Goal: Task Accomplishment & Management: Manage account settings

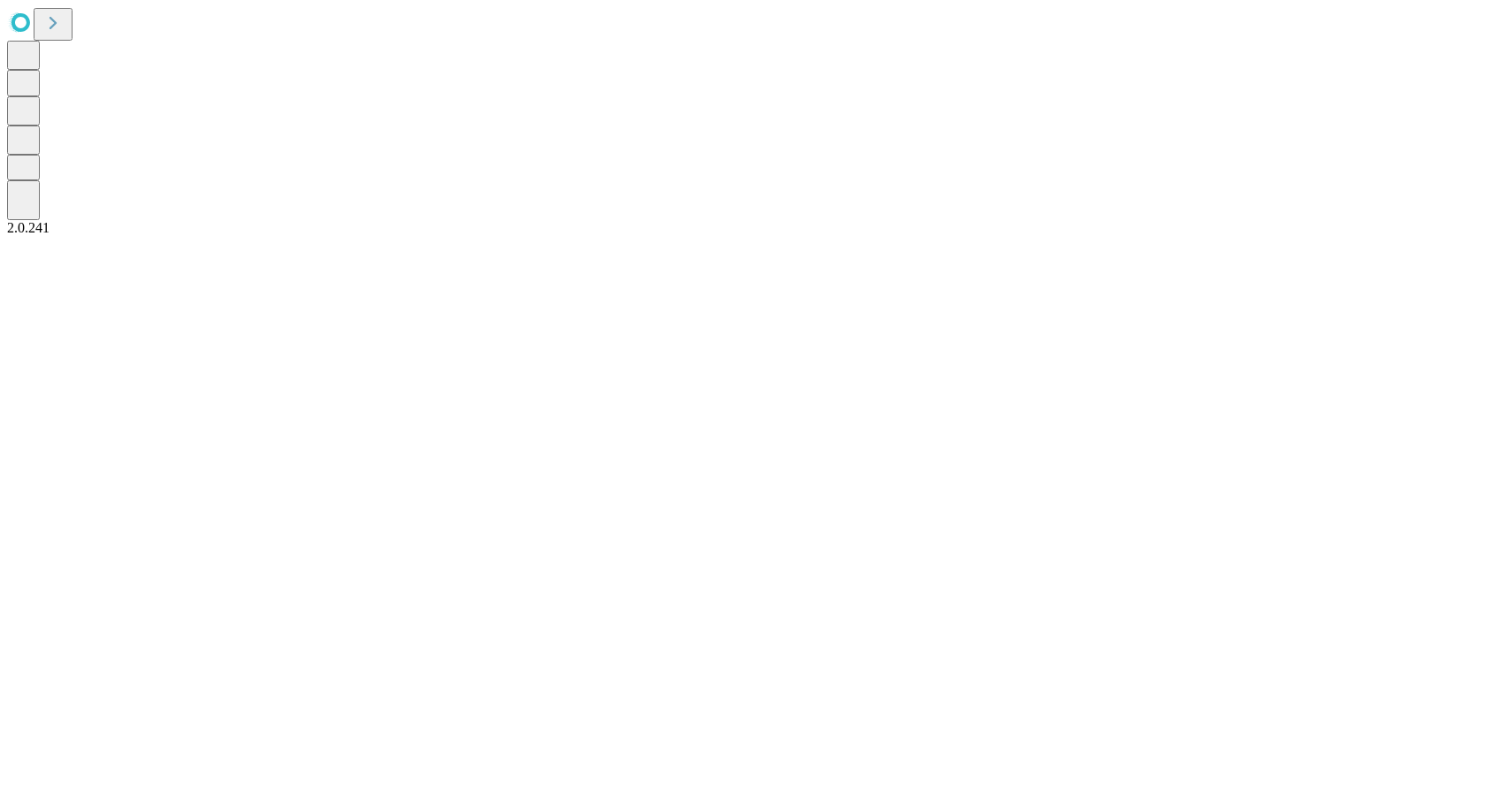
click at [65, 27] on icon at bounding box center [53, 22] width 25 height 25
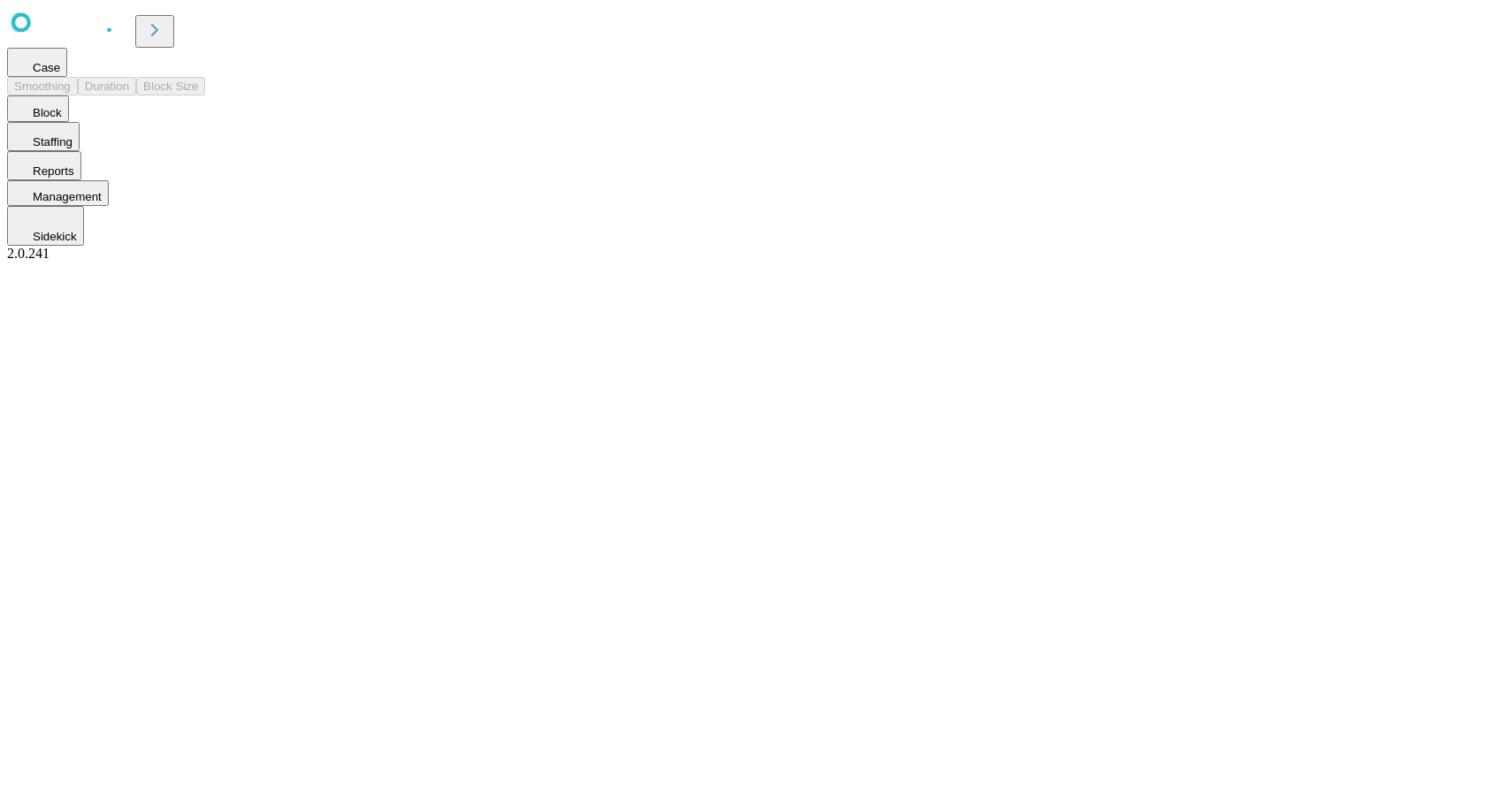
click at [67, 77] on button "Case" at bounding box center [37, 62] width 60 height 29
click at [73, 130] on span "Staffing" at bounding box center [52, 123] width 40 height 13
click at [81, 162] on button "Reports" at bounding box center [45, 147] width 75 height 29
click at [67, 77] on button "Case" at bounding box center [37, 62] width 60 height 29
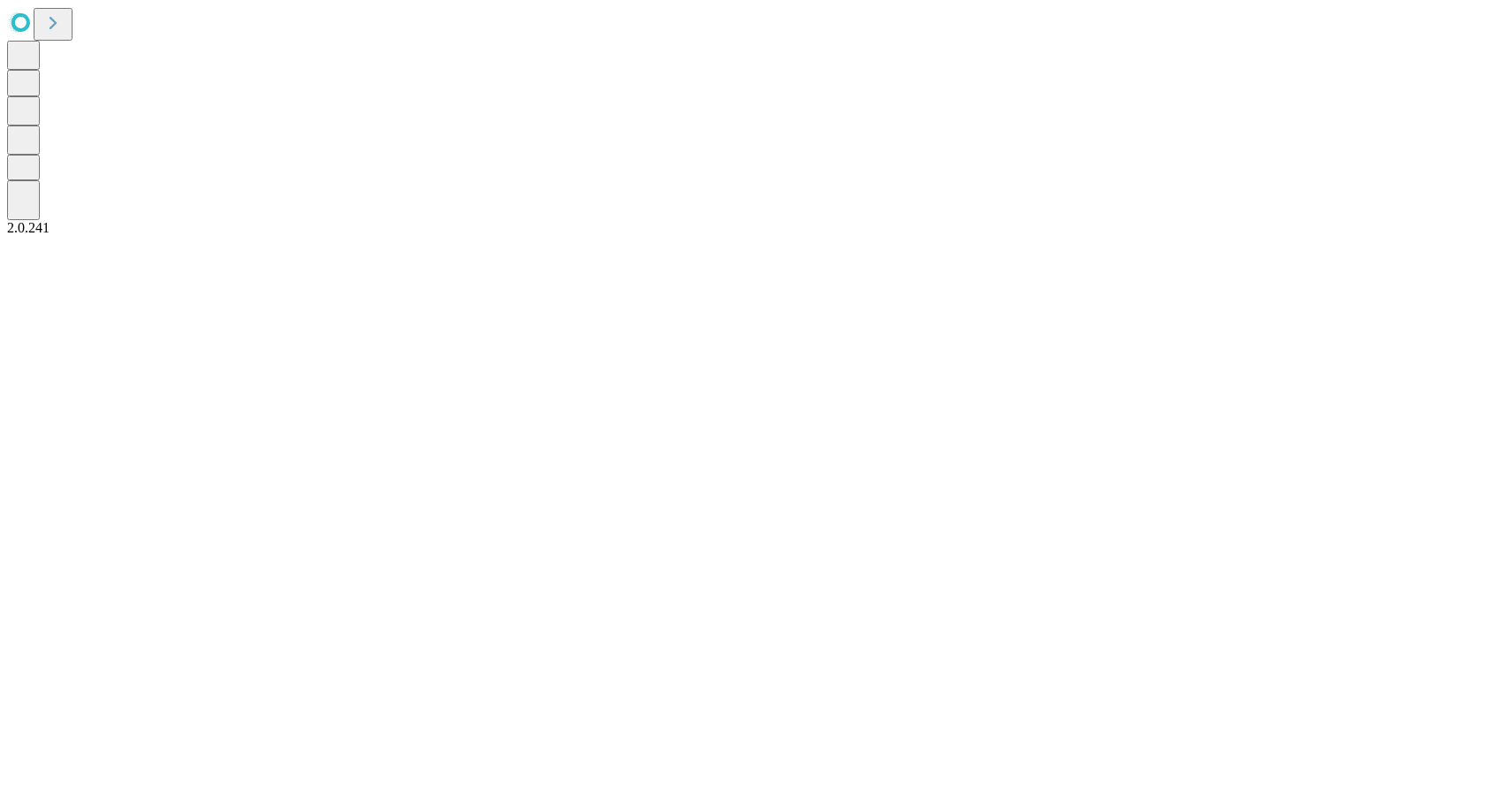
click at [65, 31] on icon at bounding box center [53, 22] width 25 height 25
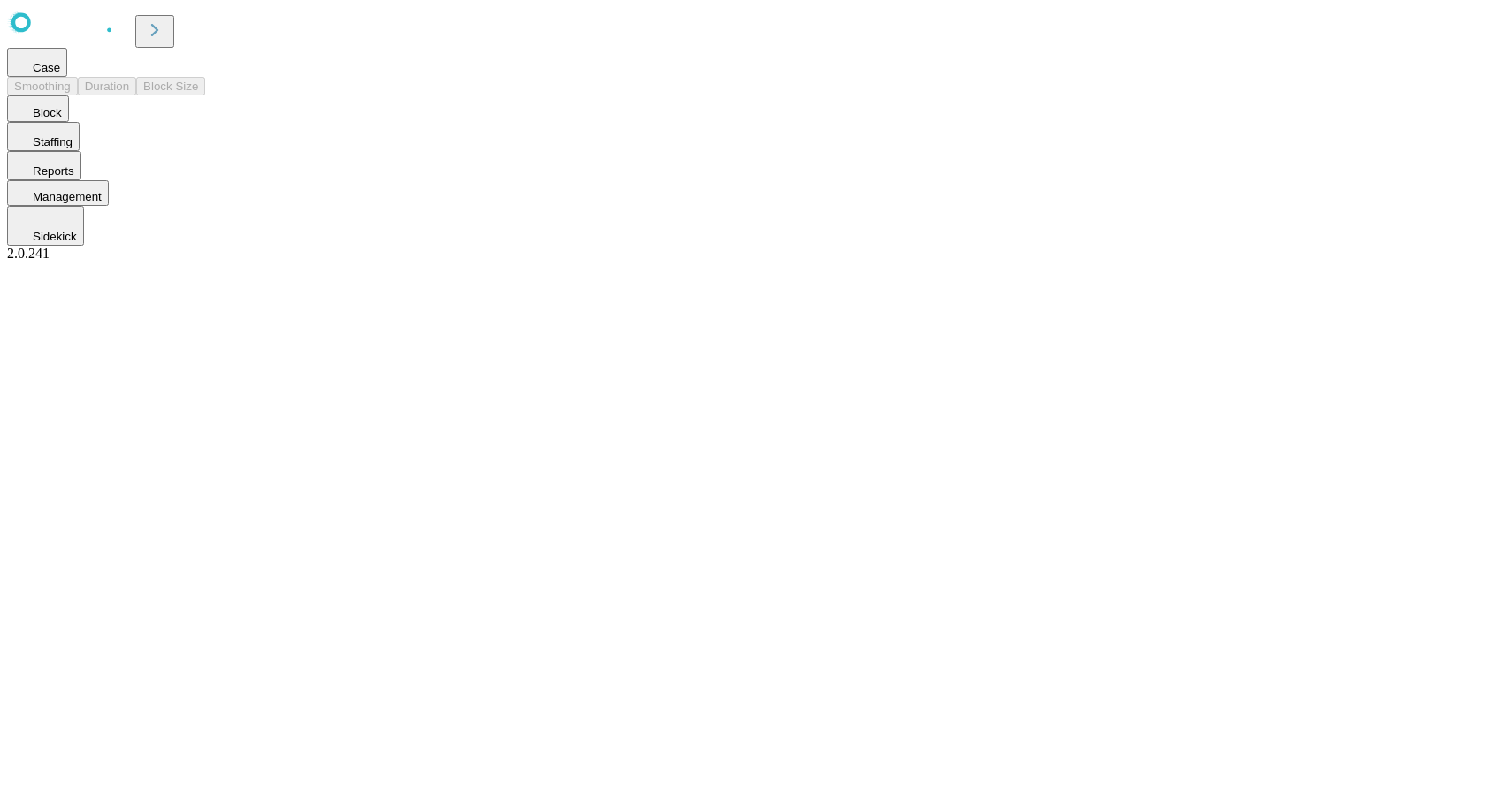
click at [60, 75] on span "Case" at bounding box center [46, 67] width 27 height 13
click at [167, 27] on icon at bounding box center [154, 30] width 25 height 25
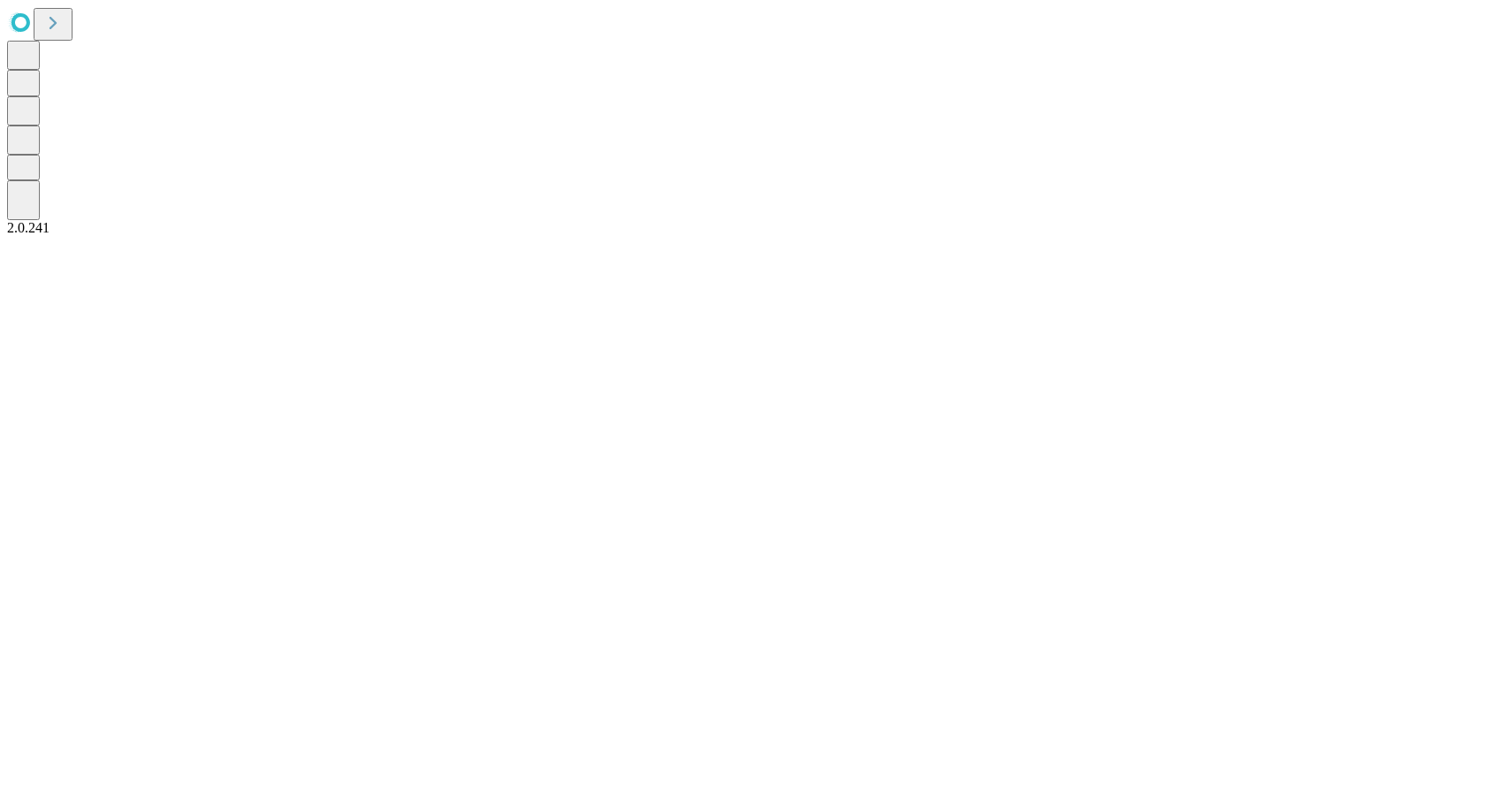
click at [65, 33] on icon at bounding box center [53, 22] width 25 height 25
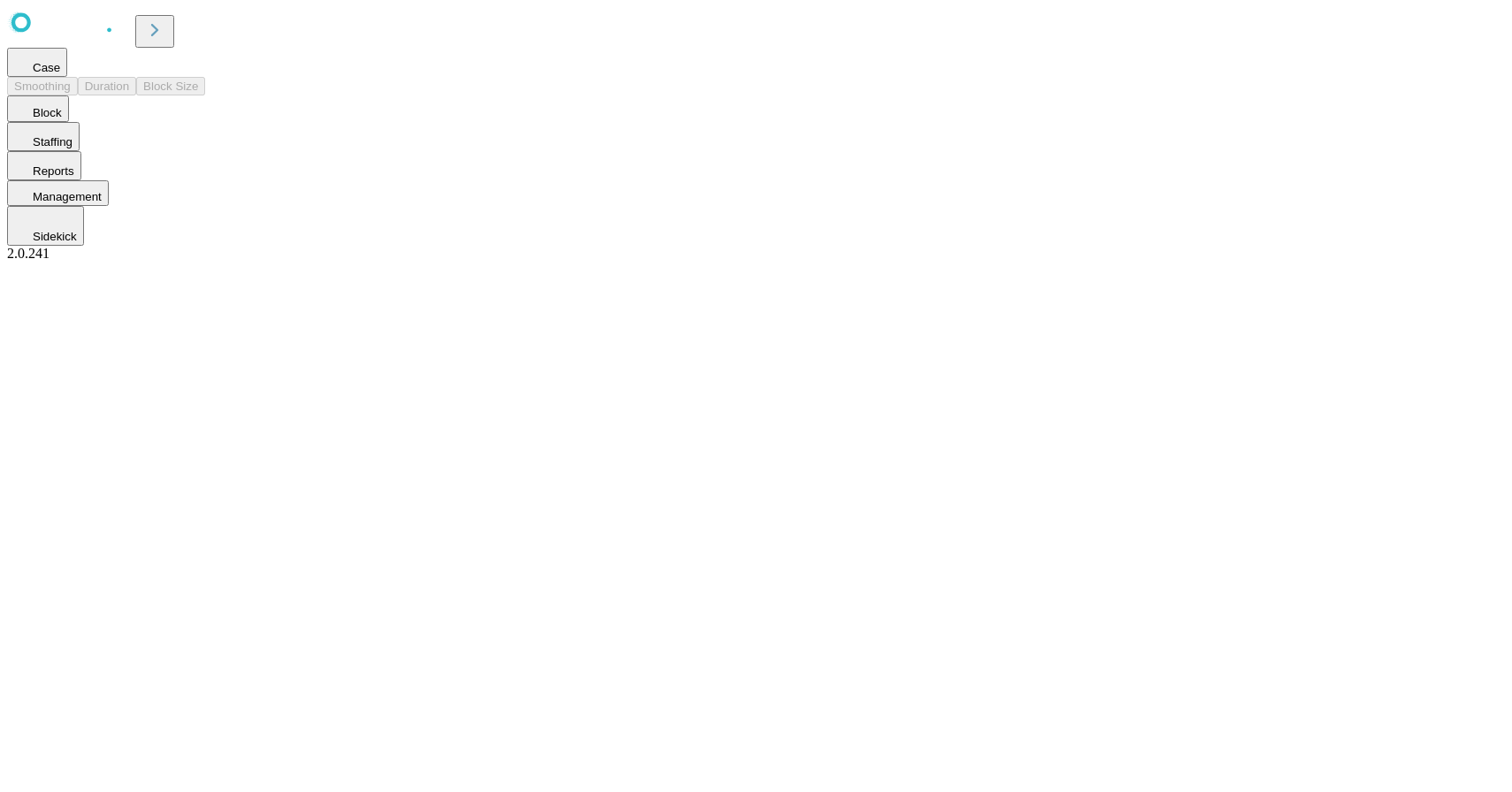
click at [67, 77] on button "Case" at bounding box center [37, 62] width 60 height 29
click at [75, 159] on span "Reports" at bounding box center [53, 152] width 41 height 13
click at [93, 185] on span "Management" at bounding box center [67, 178] width 69 height 13
click at [167, 34] on icon at bounding box center [154, 30] width 25 height 25
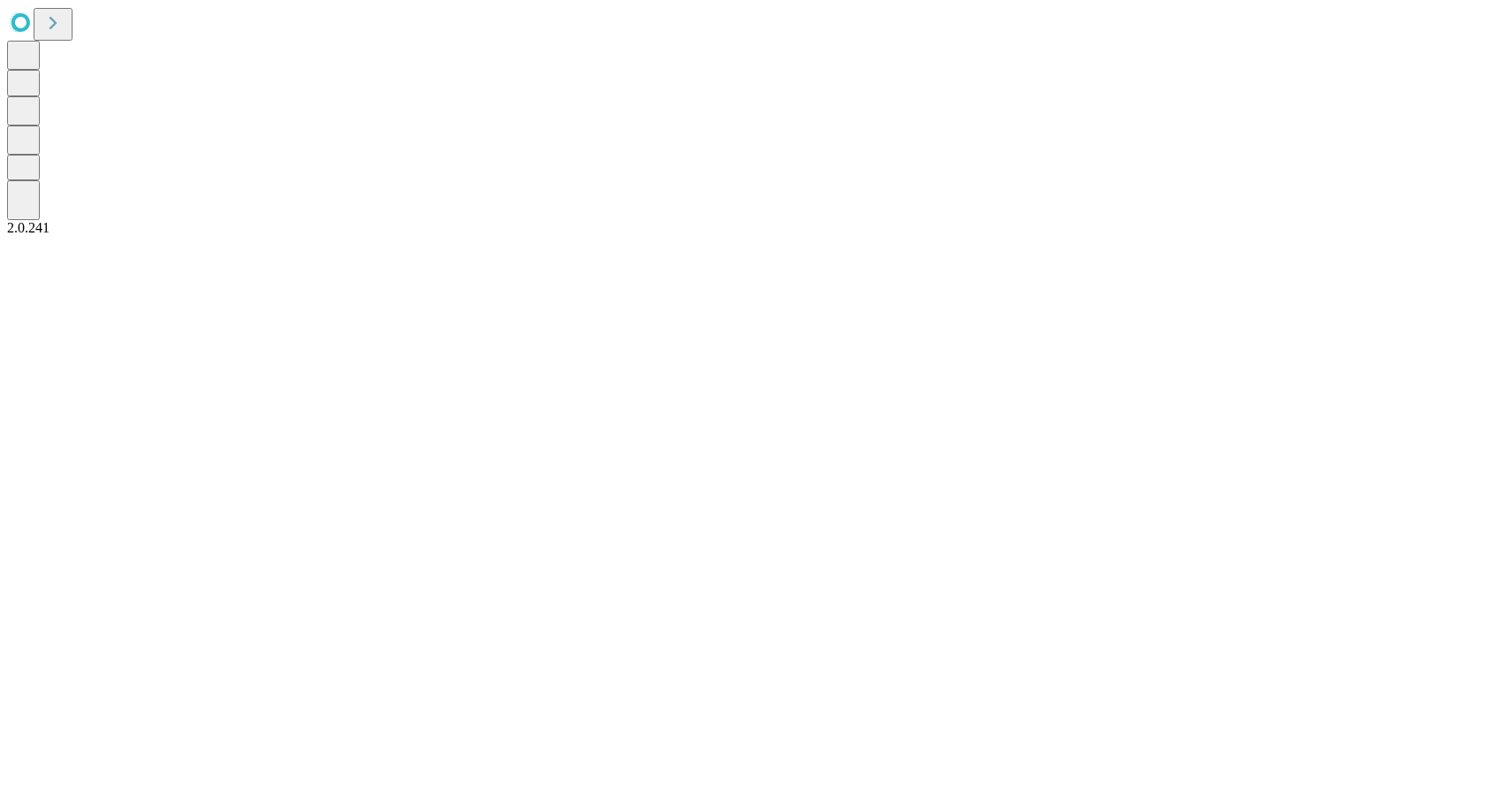
click at [58, 19] on icon at bounding box center [53, 22] width 25 height 25
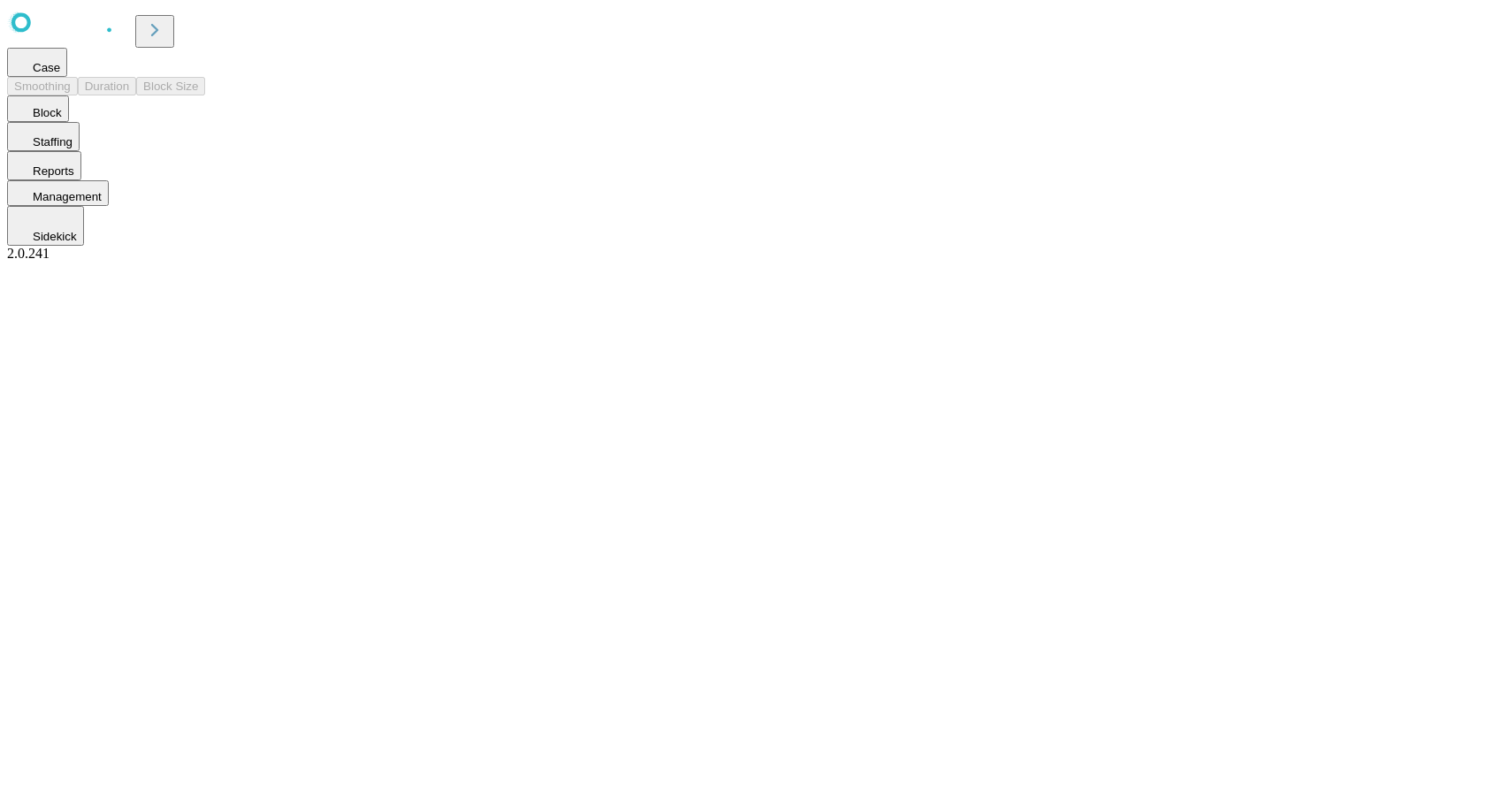
click at [60, 75] on span "Case" at bounding box center [46, 67] width 27 height 13
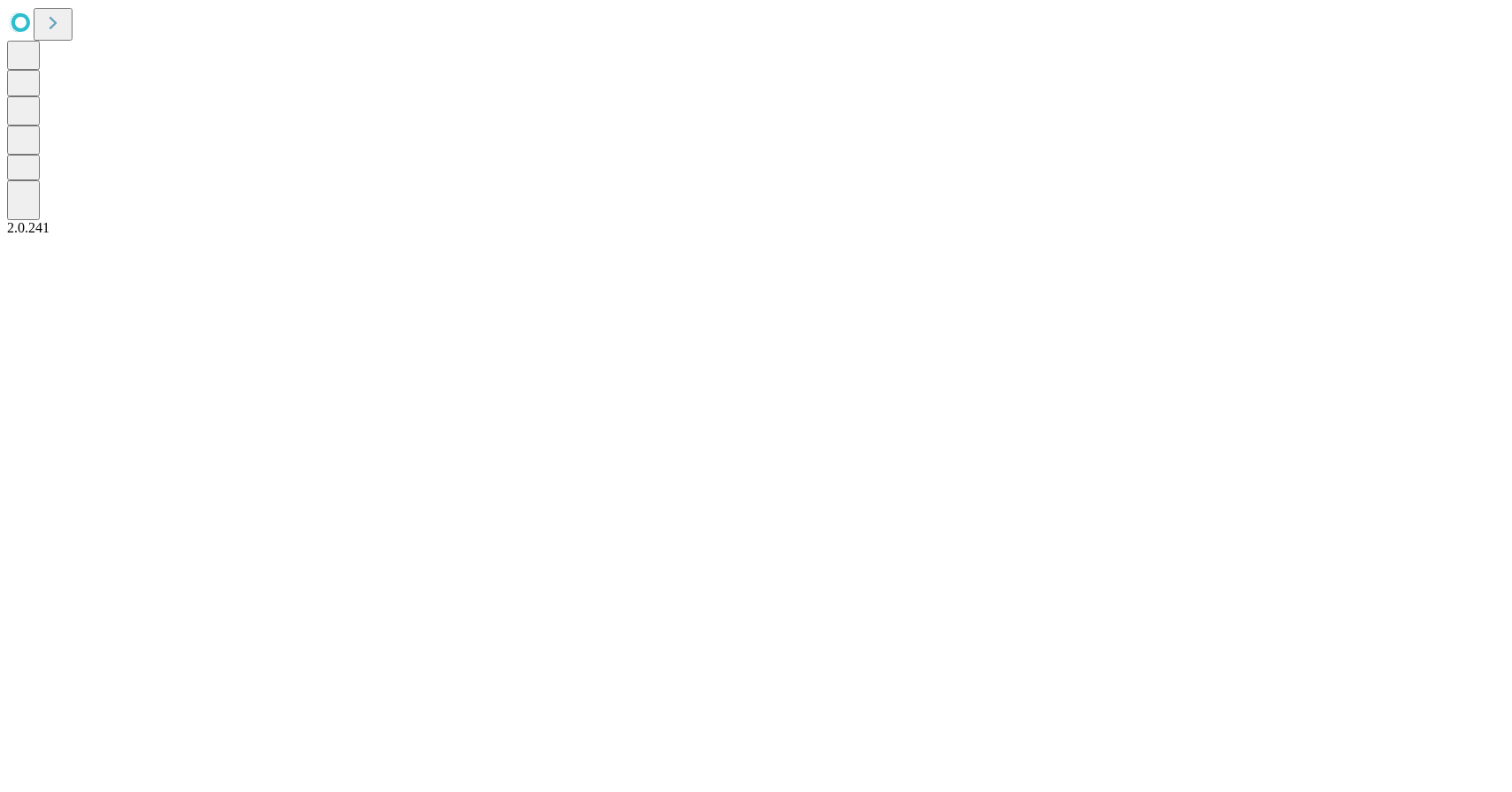
click at [65, 33] on icon at bounding box center [53, 22] width 25 height 25
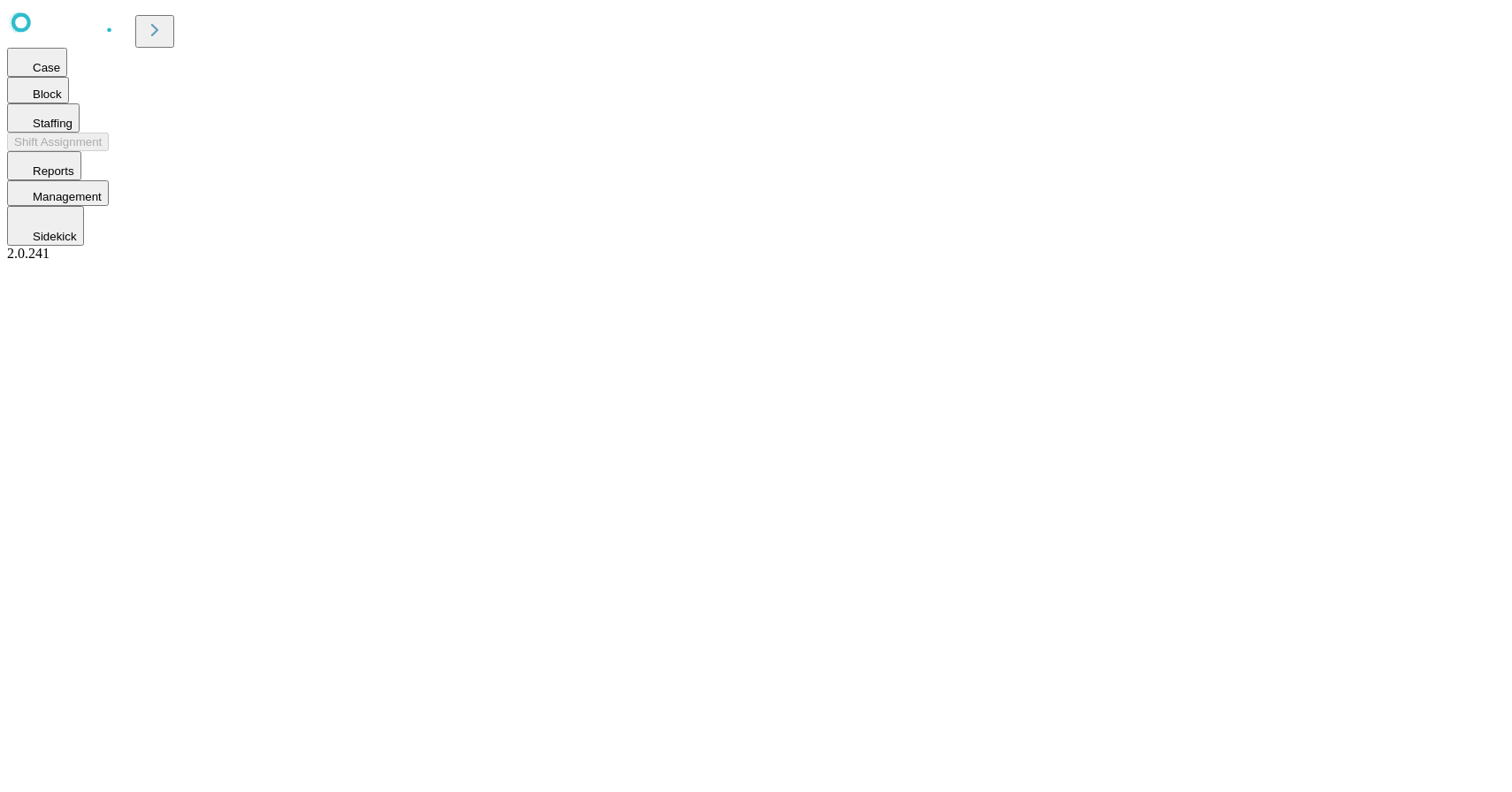
click at [73, 130] on span "Staffing" at bounding box center [52, 123] width 40 height 13
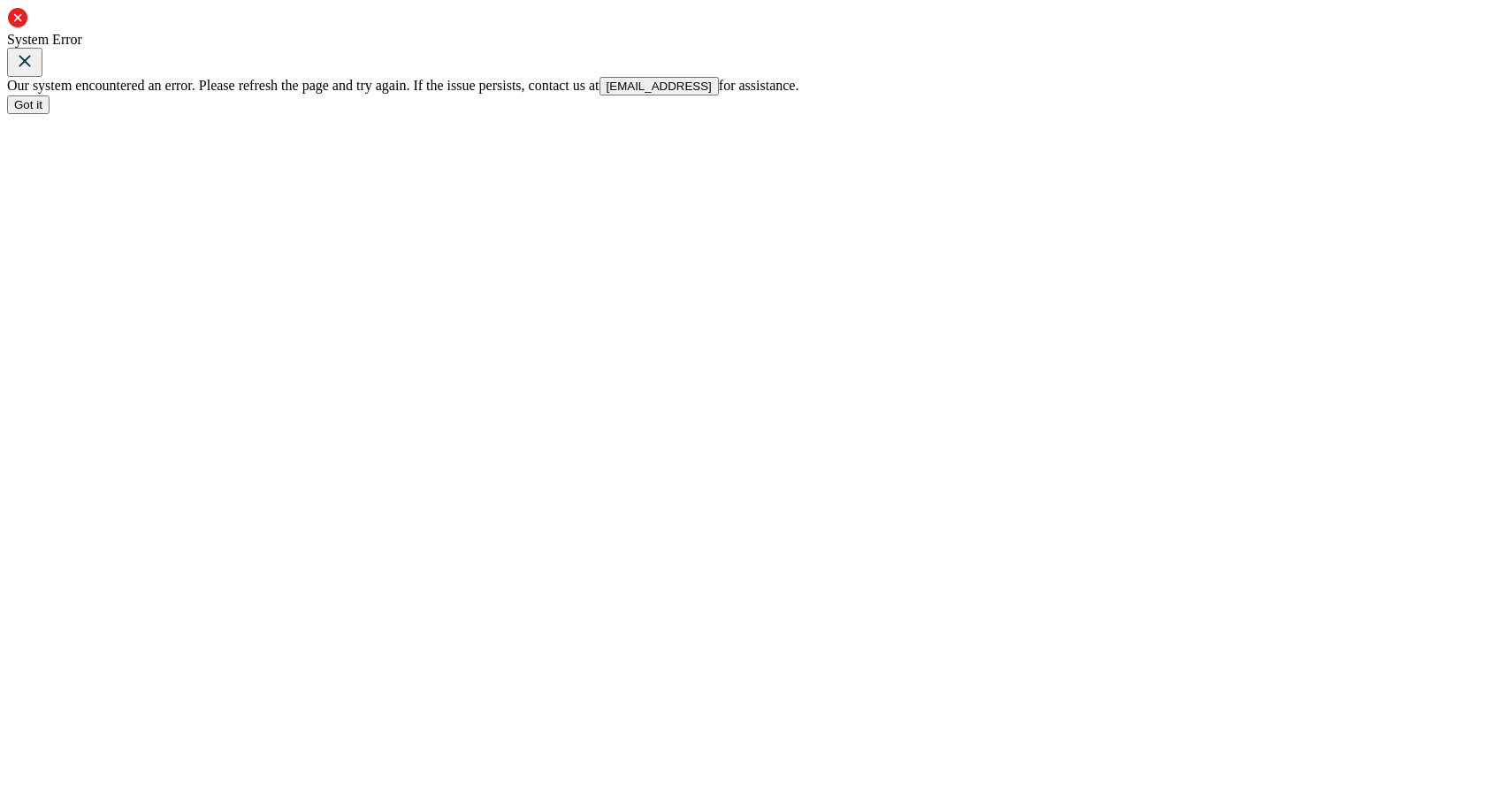
click at [42, 111] on span "Got it" at bounding box center [28, 105] width 28 height 13
